Goal: Navigation & Orientation: Find specific page/section

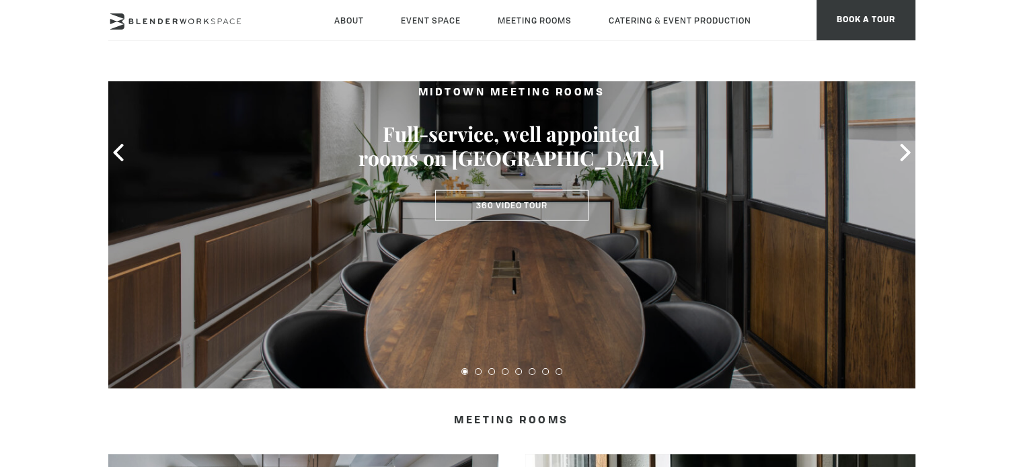
scroll to position [143, 0]
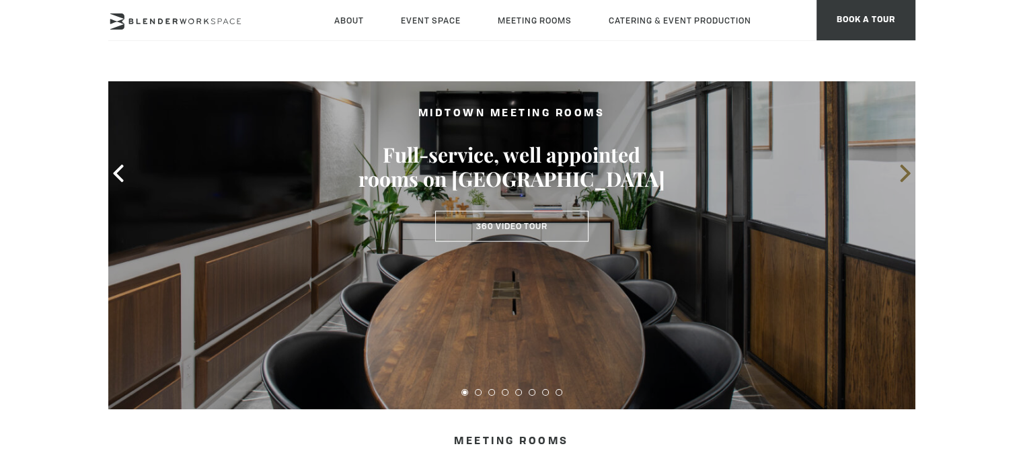
click at [906, 169] on icon at bounding box center [904, 173] width 10 height 17
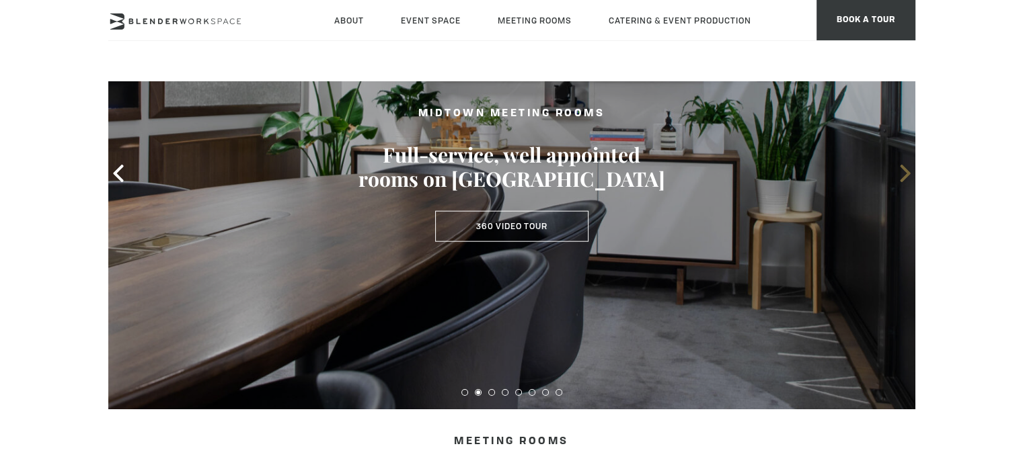
click at [906, 169] on icon at bounding box center [904, 173] width 10 height 17
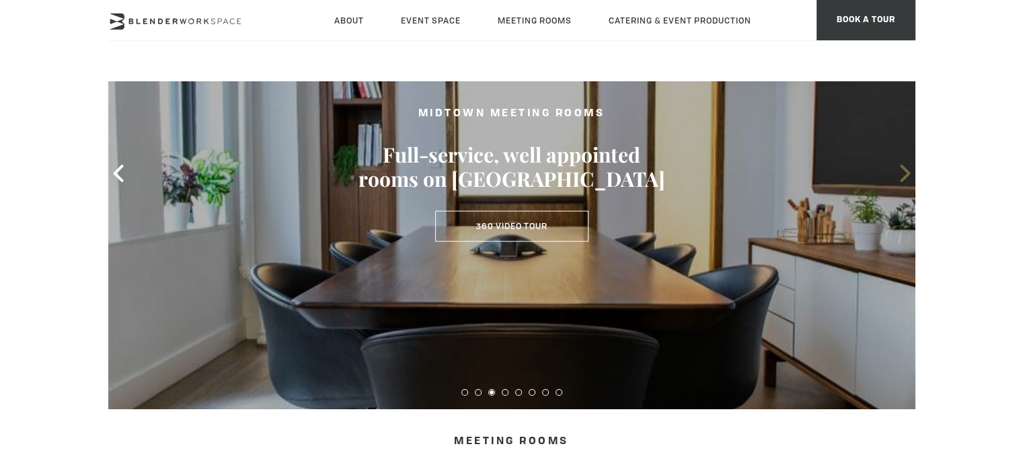
click at [906, 169] on icon at bounding box center [904, 173] width 10 height 17
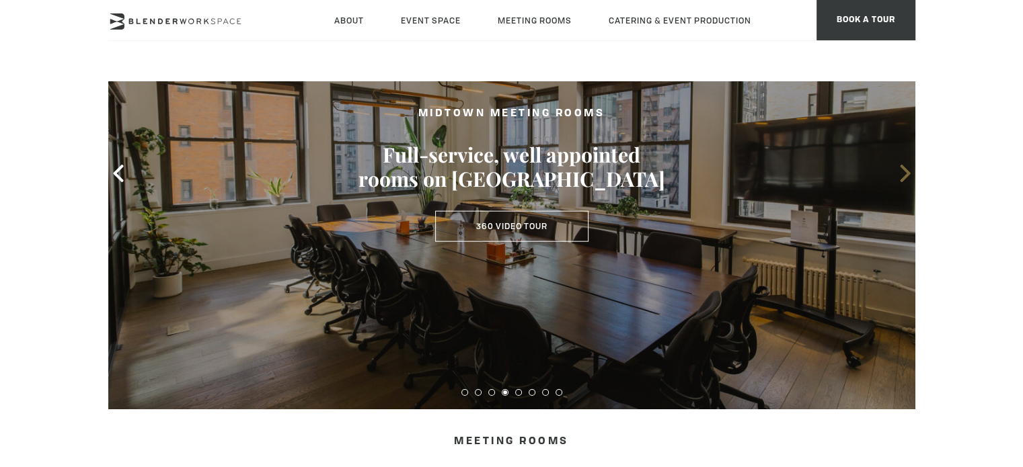
click at [906, 169] on icon at bounding box center [904, 173] width 10 height 17
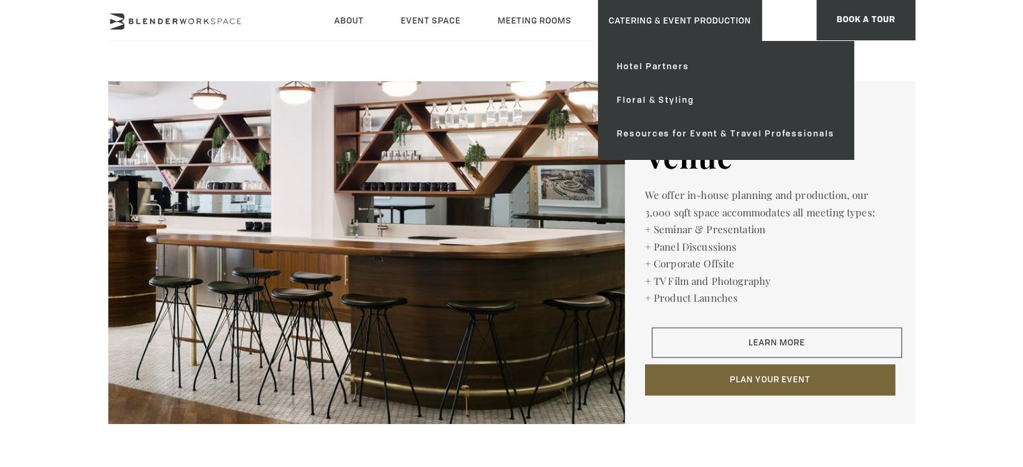
scroll to position [2160, 0]
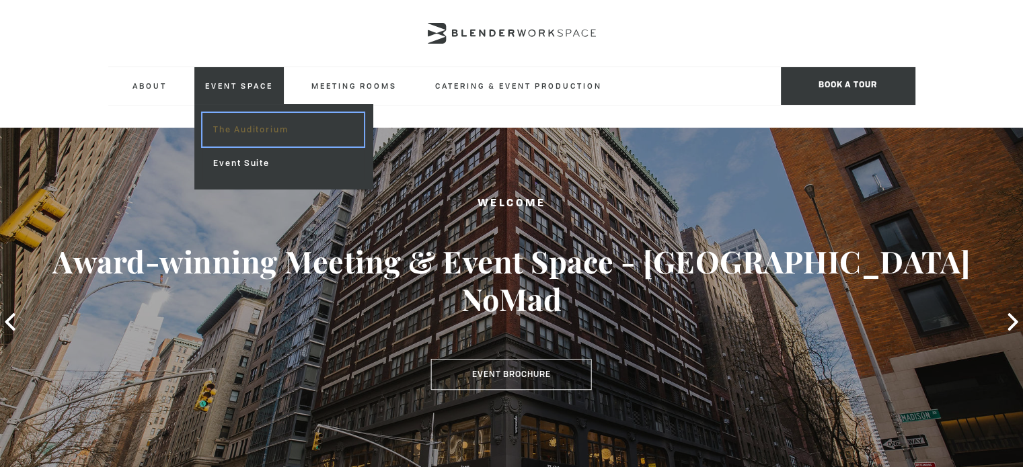
click at [224, 128] on link "The Auditorium" at bounding box center [282, 130] width 161 height 34
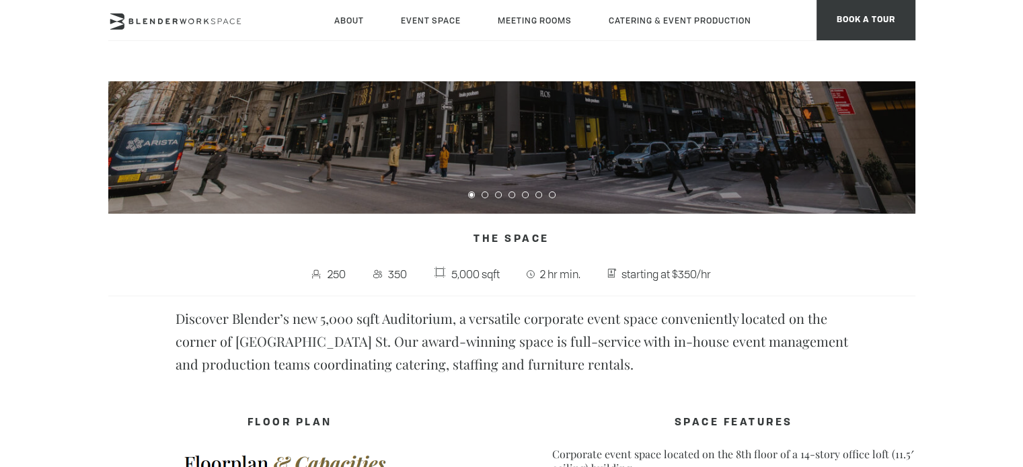
scroll to position [269, 0]
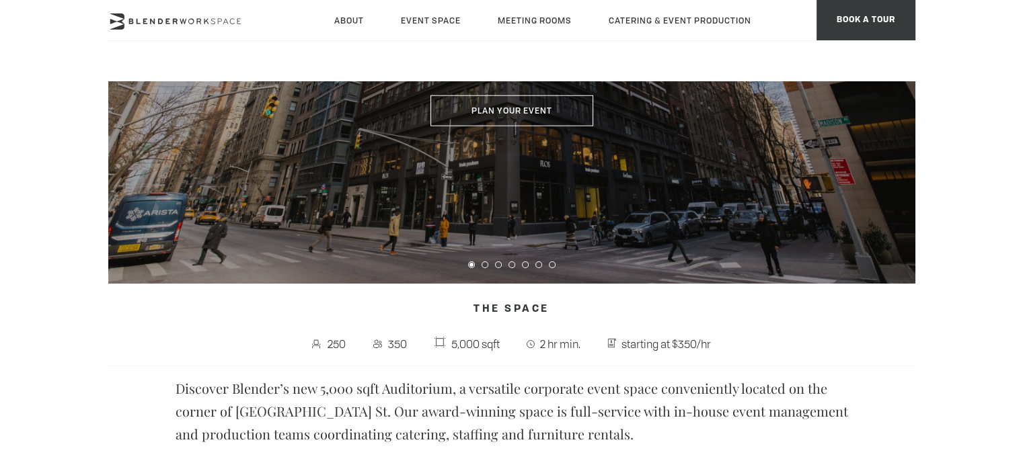
click at [481, 268] on div at bounding box center [511, 262] width 807 height 19
click at [484, 264] on button at bounding box center [484, 265] width 7 height 7
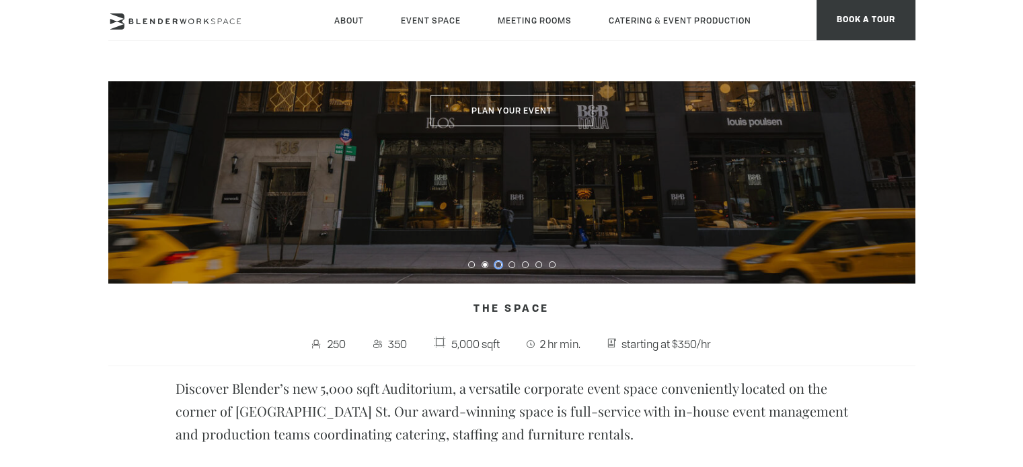
click at [500, 262] on button at bounding box center [498, 265] width 7 height 7
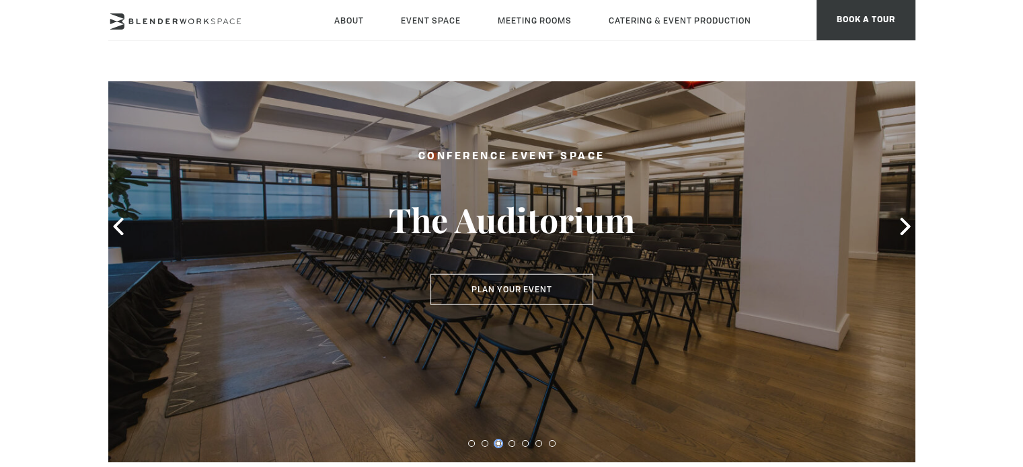
scroll to position [67, 0]
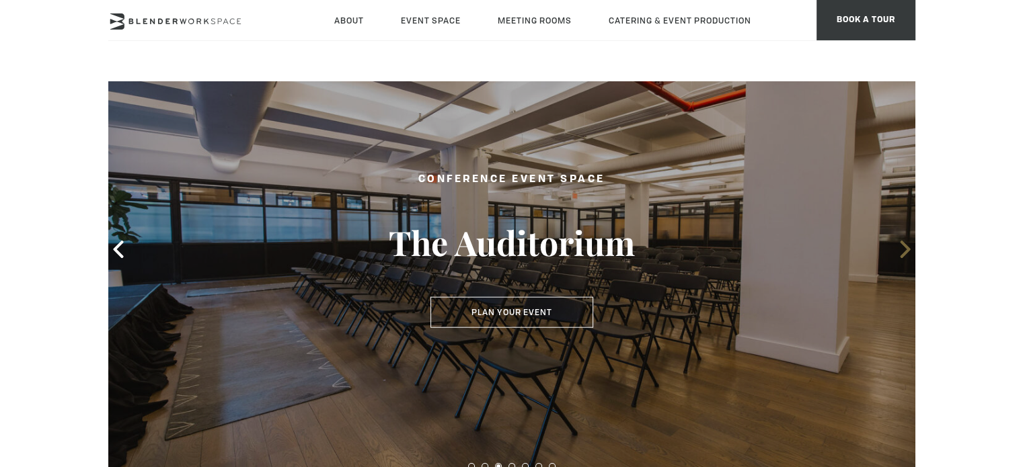
click at [902, 246] on icon at bounding box center [904, 249] width 17 height 17
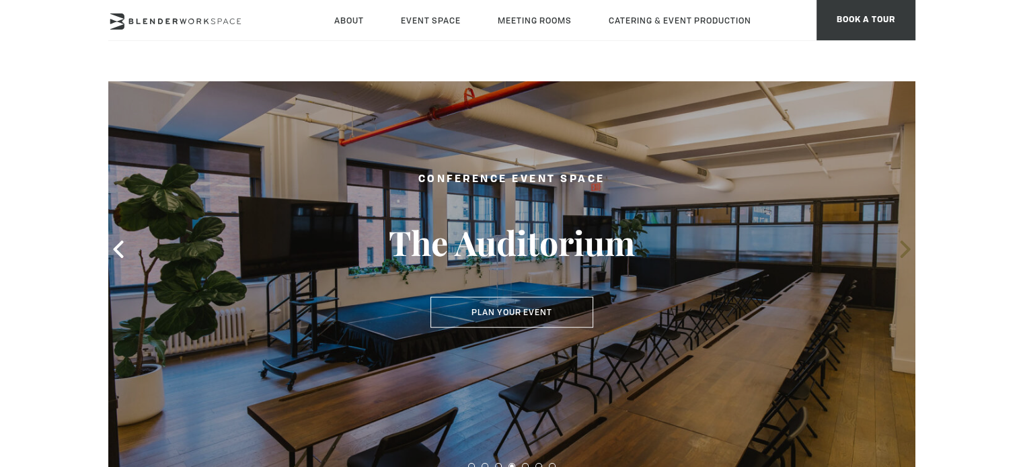
click at [902, 247] on icon at bounding box center [904, 249] width 17 height 17
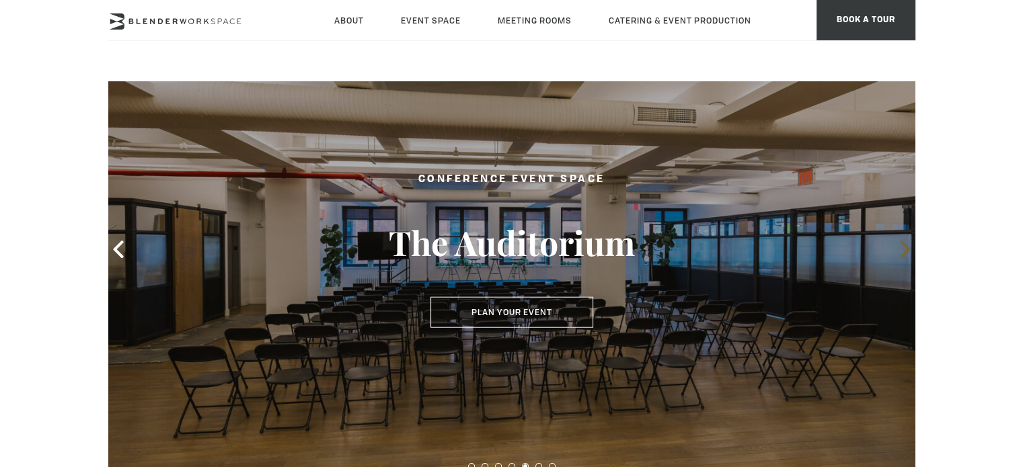
click at [902, 247] on icon at bounding box center [904, 249] width 17 height 17
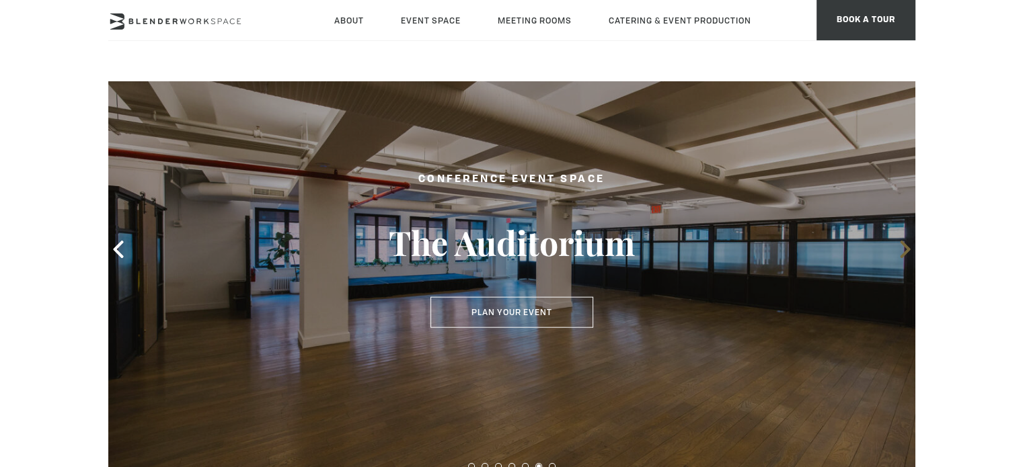
click at [902, 247] on icon at bounding box center [904, 249] width 17 height 17
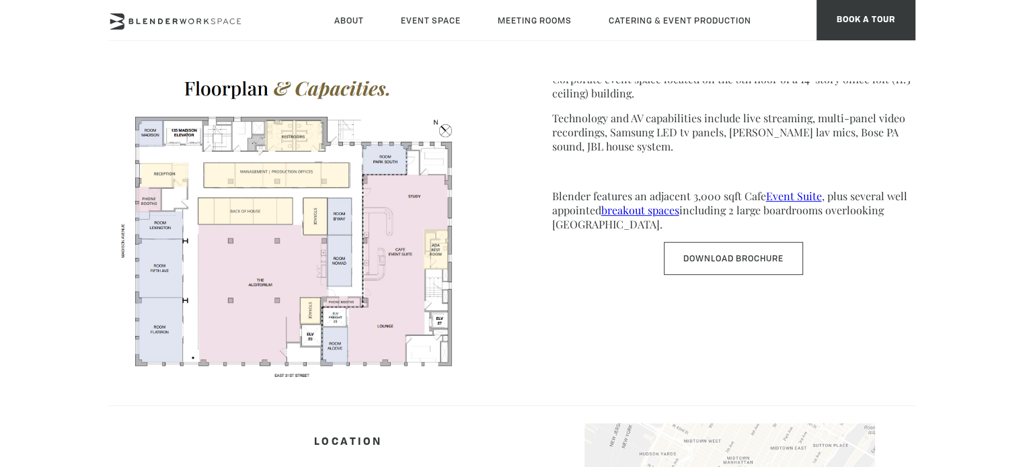
scroll to position [605, 0]
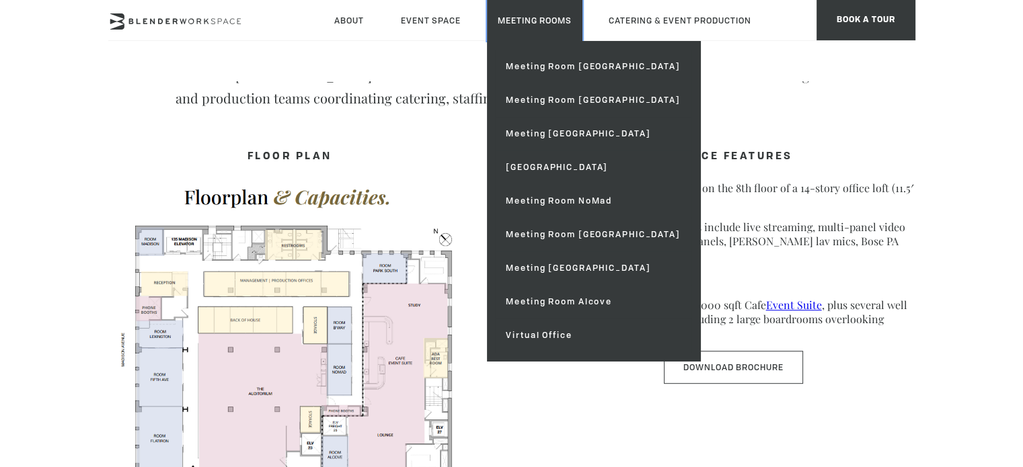
click at [523, 21] on link "Meeting Rooms" at bounding box center [534, 20] width 95 height 41
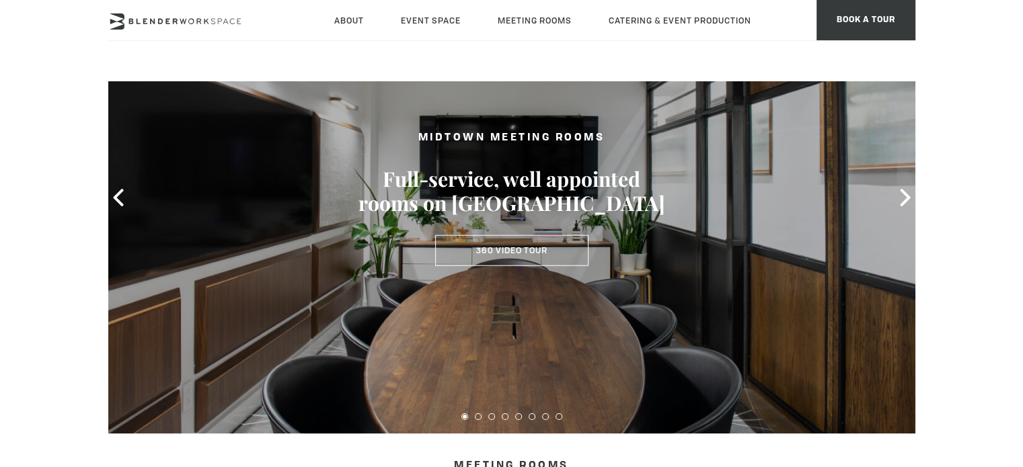
scroll to position [134, 0]
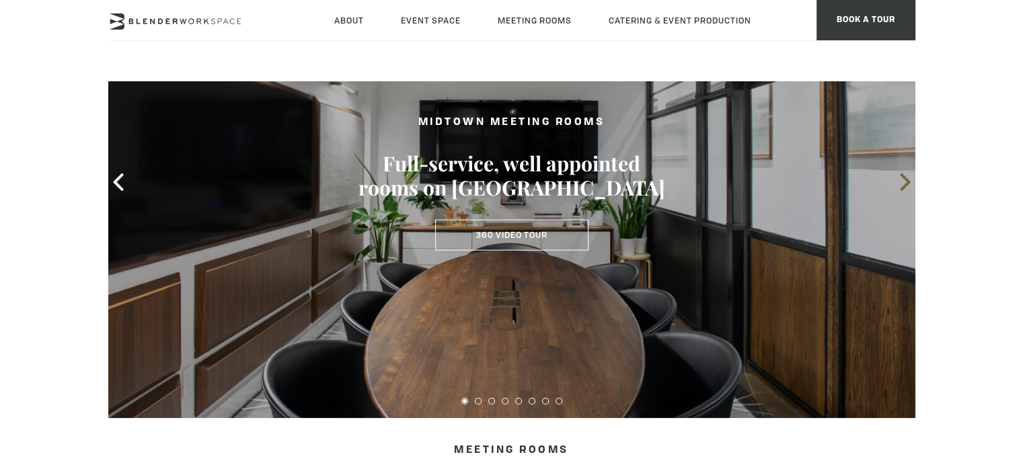
click at [906, 174] on icon at bounding box center [904, 181] width 17 height 17
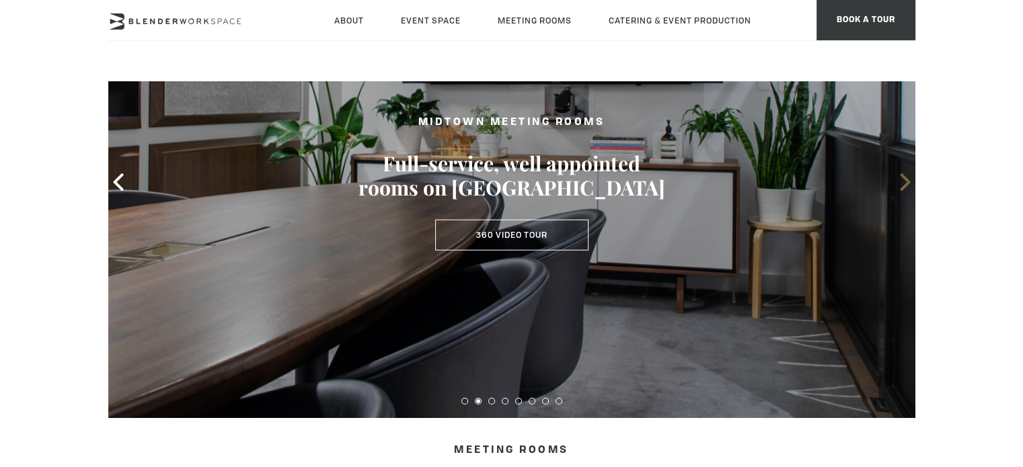
click at [906, 173] on icon at bounding box center [904, 181] width 17 height 17
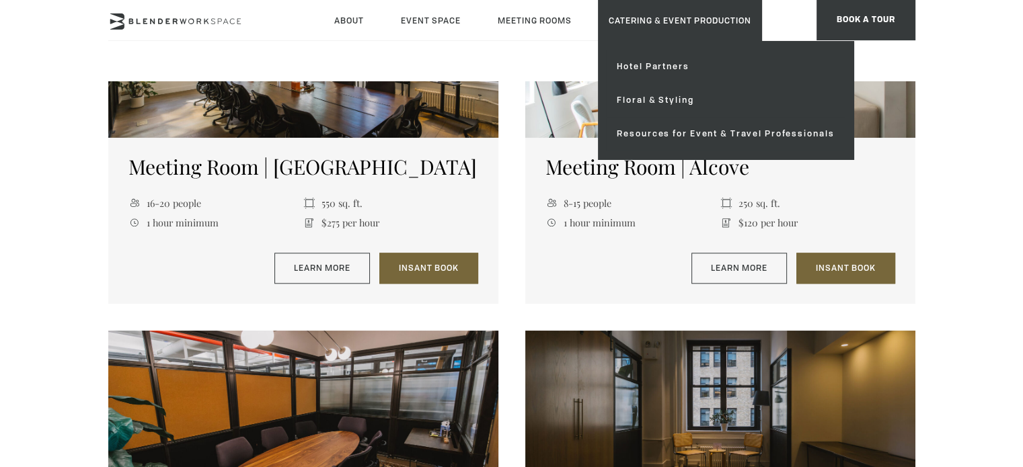
scroll to position [1412, 0]
